Goal: Check status: Verify the current state of an ongoing process or item

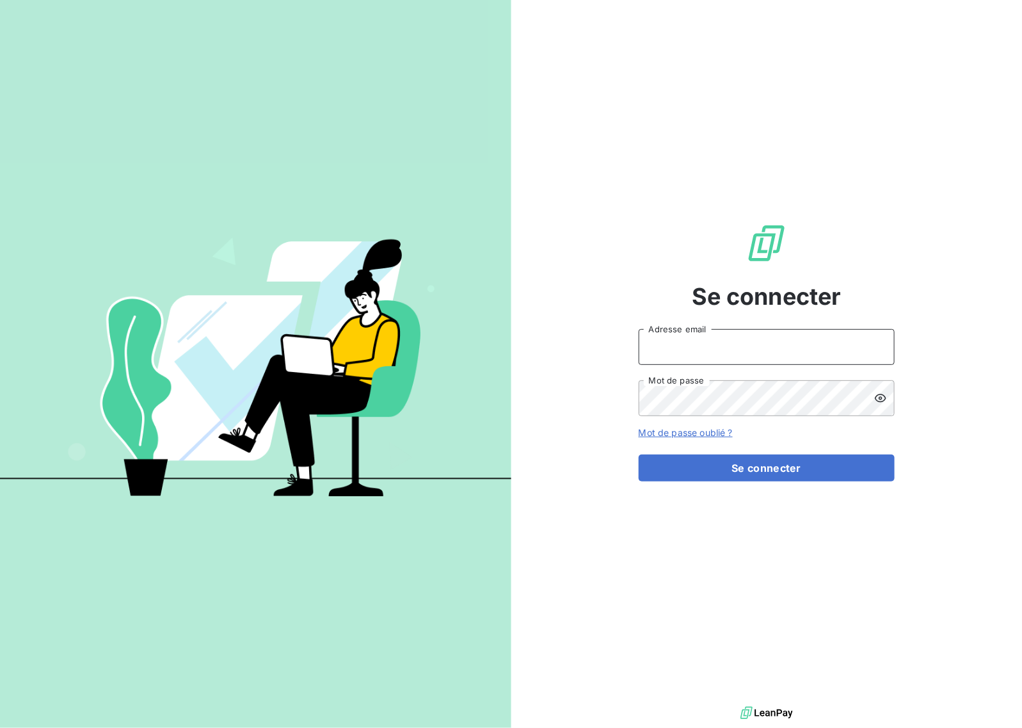
drag, startPoint x: 799, startPoint y: 351, endPoint x: 794, endPoint y: 363, distance: 13.6
click at [798, 351] on input "Adresse email" at bounding box center [767, 347] width 256 height 36
type input "[EMAIL_ADDRESS][DOMAIN_NAME]"
click at [801, 469] on button "Se connecter" at bounding box center [767, 467] width 256 height 27
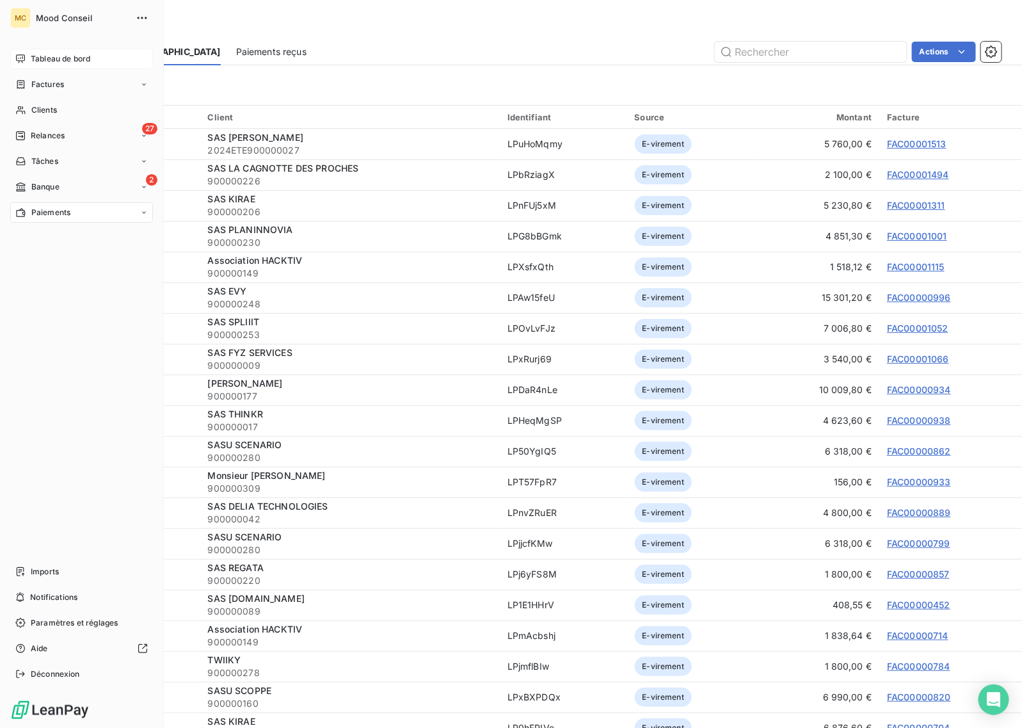
click at [72, 59] on span "Tableau de bord" at bounding box center [61, 59] width 60 height 12
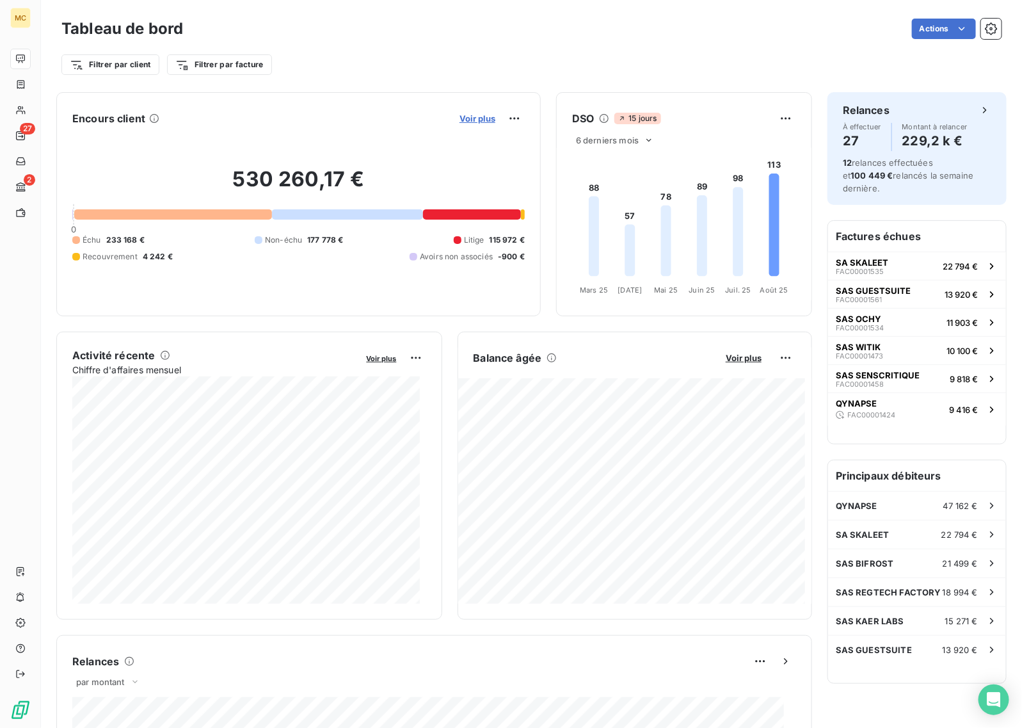
click at [459, 116] on span "Voir plus" at bounding box center [477, 118] width 36 height 10
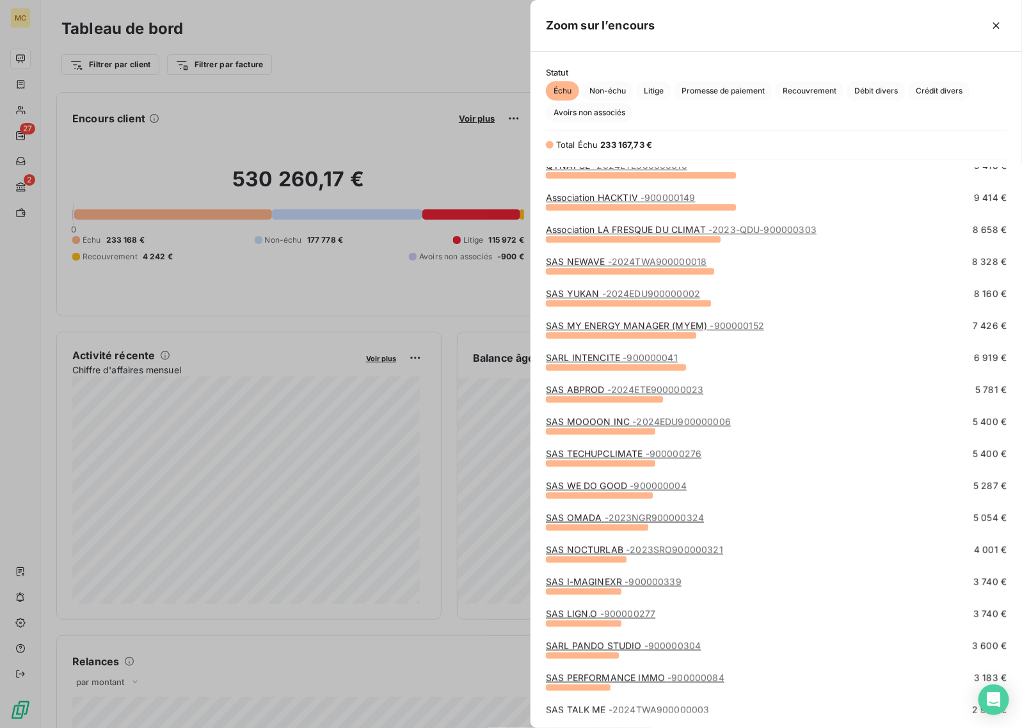
scroll to position [320, 0]
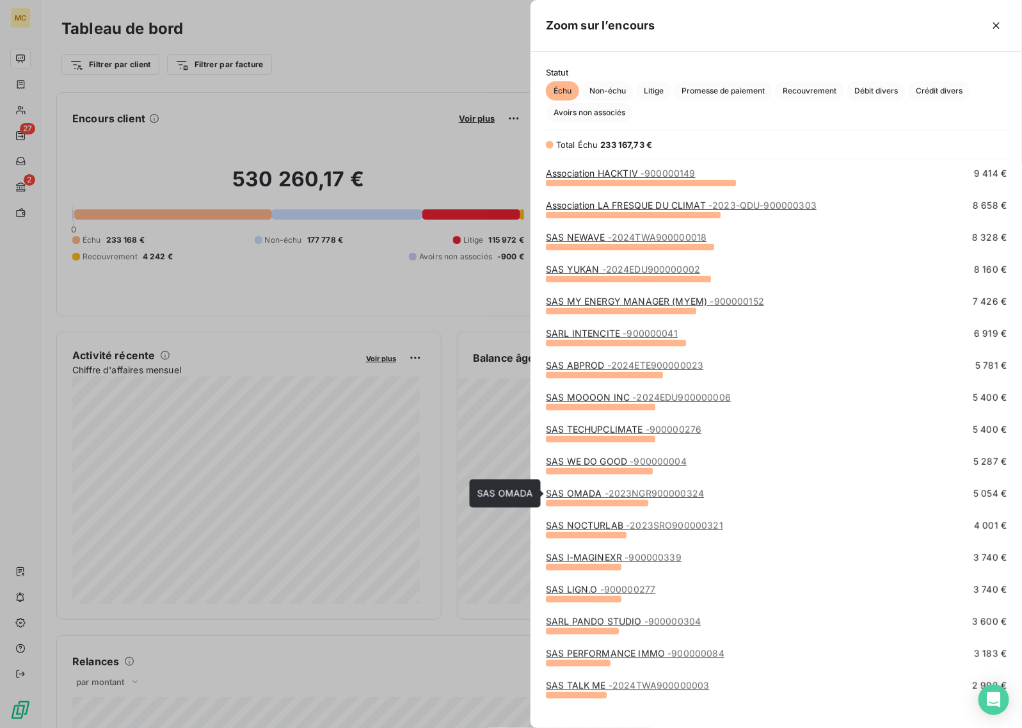
click at [605, 497] on span "- 2023NGR900000324" at bounding box center [655, 493] width 100 height 11
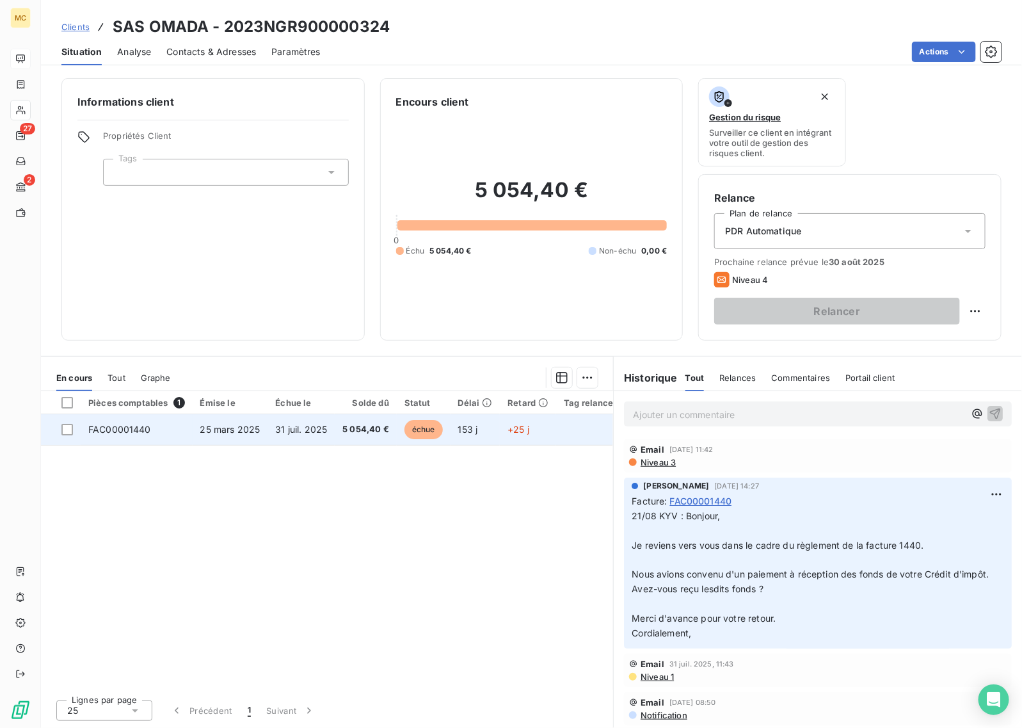
click at [423, 429] on span "échue" at bounding box center [423, 429] width 38 height 19
